Goal: Navigation & Orientation: Find specific page/section

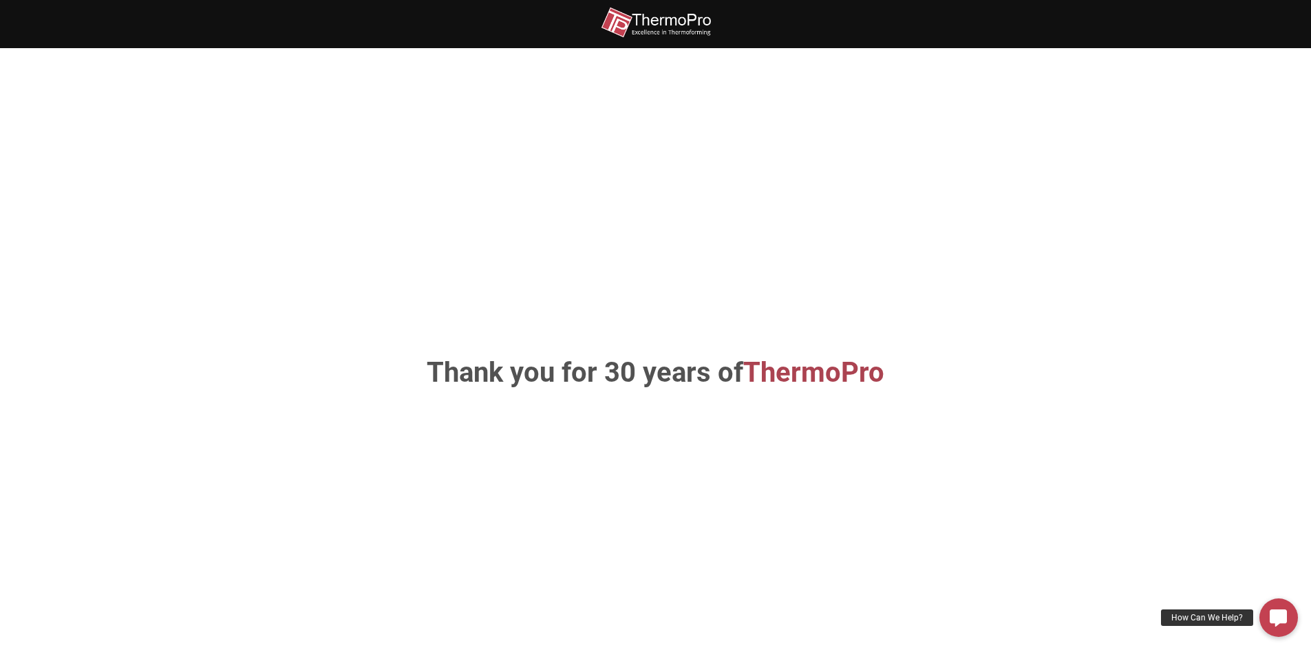
click at [661, 28] on img at bounding box center [656, 22] width 110 height 31
click at [644, 20] on img at bounding box center [656, 22] width 110 height 31
click at [621, 18] on img at bounding box center [656, 22] width 110 height 31
click at [1212, 617] on div "How Can We Help?" at bounding box center [1207, 618] width 92 height 17
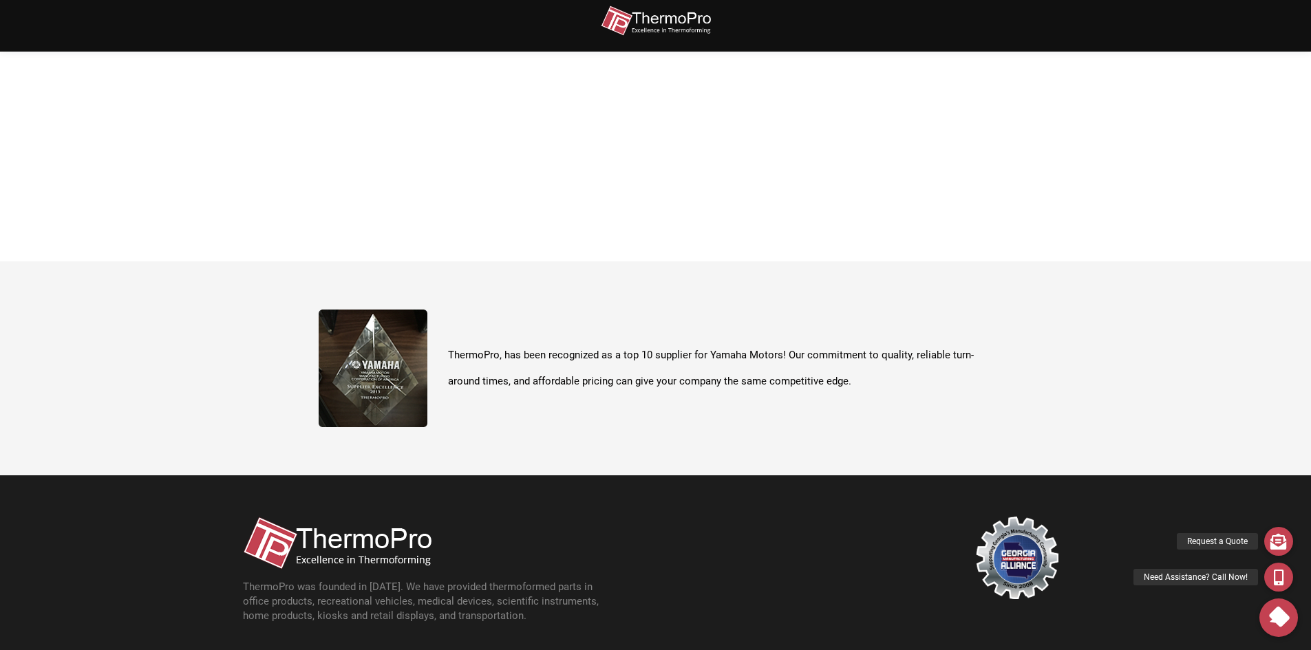
scroll to position [488, 0]
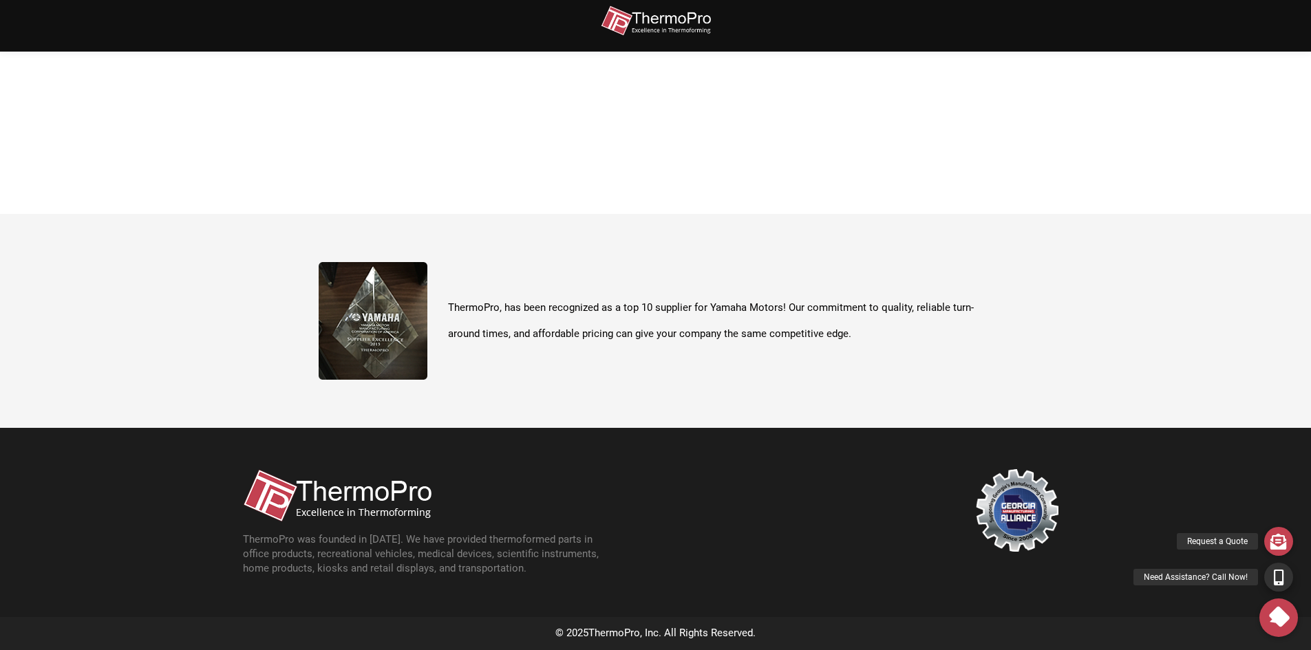
click at [1211, 579] on div "Need Assistance? Call Now!" at bounding box center [1196, 577] width 125 height 17
click at [1282, 616] on icon at bounding box center [1278, 618] width 17 height 17
click at [1282, 616] on icon at bounding box center [1279, 618] width 24 height 24
click at [1279, 614] on icon at bounding box center [1278, 618] width 17 height 17
click at [1279, 537] on icon at bounding box center [1279, 542] width 16 height 16
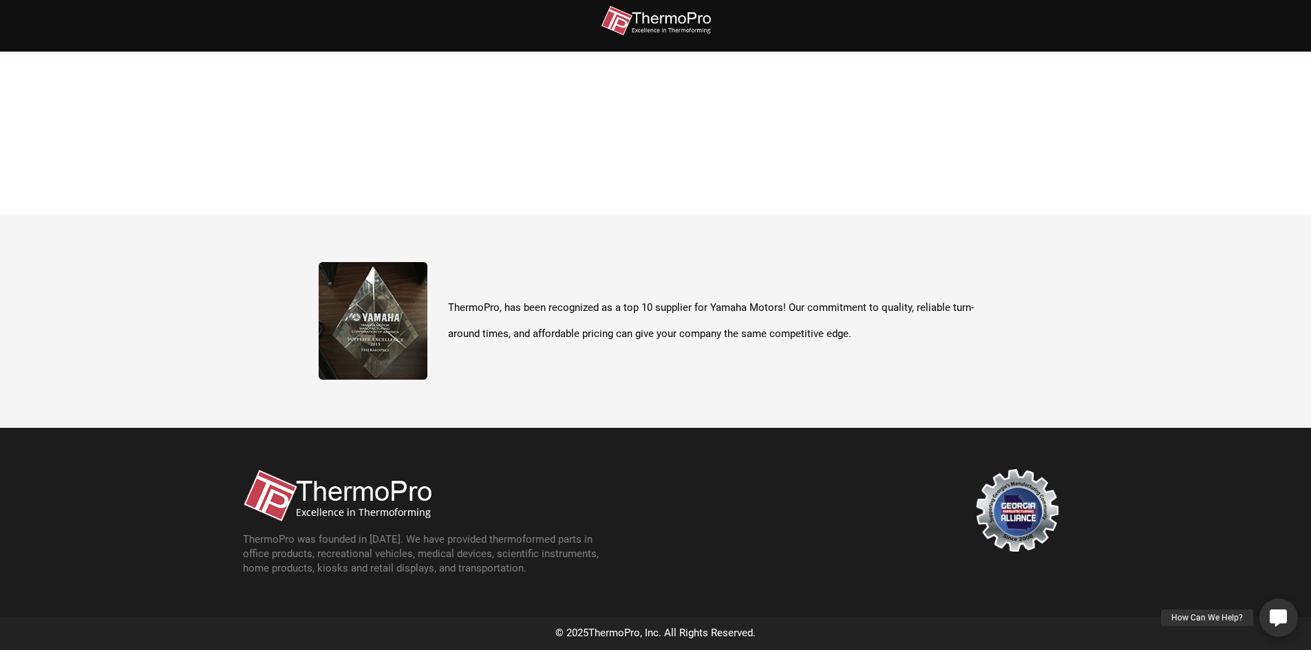
click at [1281, 627] on link "How Can We Help?" at bounding box center [1279, 618] width 39 height 39
click at [1277, 581] on icon at bounding box center [1279, 578] width 10 height 16
